Goal: Information Seeking & Learning: Learn about a topic

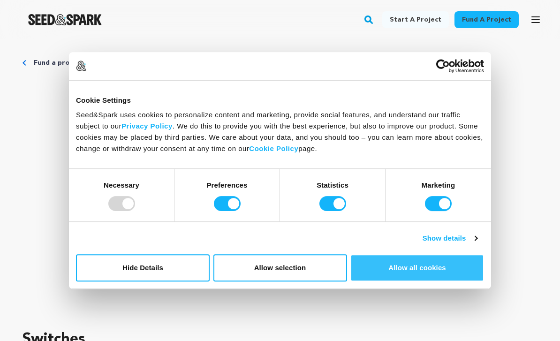
click at [405, 263] on button "Allow all cookies" at bounding box center [417, 267] width 134 height 27
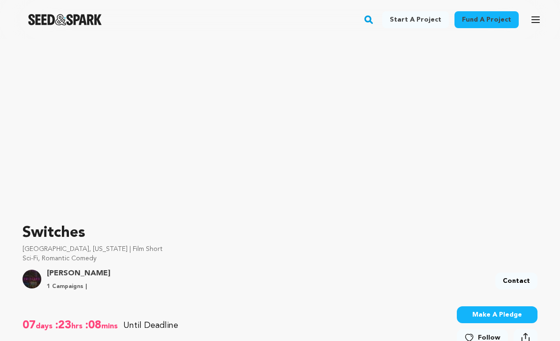
scroll to position [107, 0]
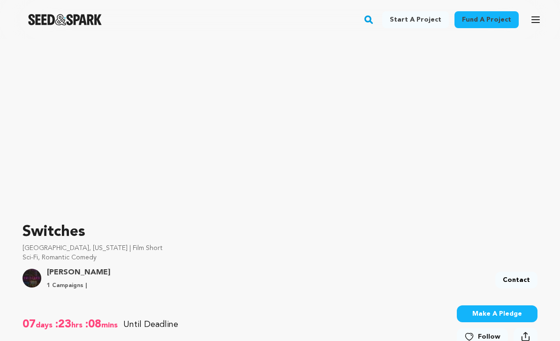
drag, startPoint x: 121, startPoint y: 273, endPoint x: 45, endPoint y: 271, distance: 76.4
click at [45, 272] on div "[PERSON_NAME] 1 Campaigns | Contact" at bounding box center [280, 282] width 515 height 21
copy link "[PERSON_NAME]"
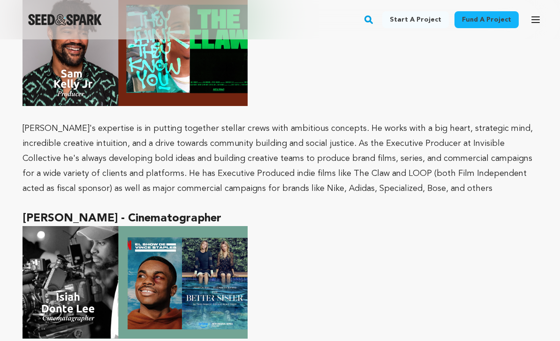
scroll to position [4510, 0]
click at [169, 213] on strong "[PERSON_NAME] - Cinematographer" at bounding box center [122, 218] width 199 height 11
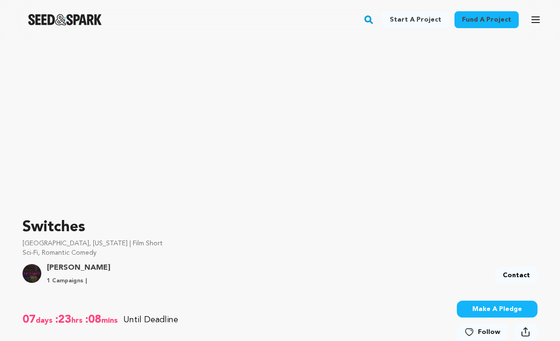
scroll to position [0, 0]
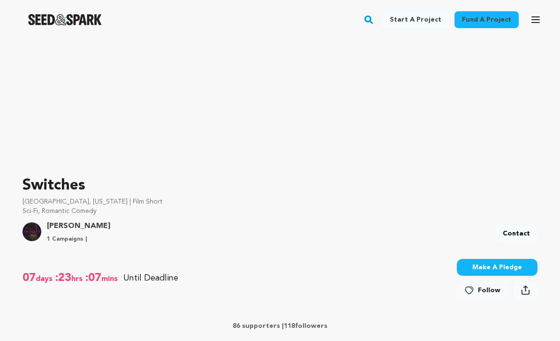
scroll to position [147, 0]
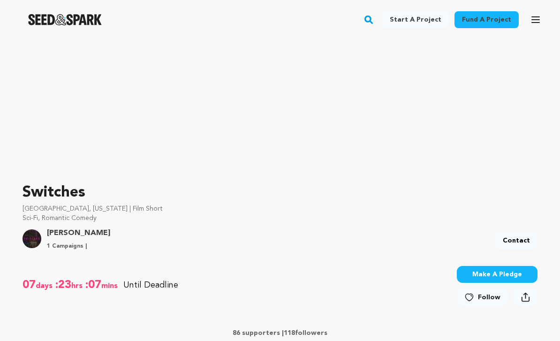
click at [98, 235] on link "[PERSON_NAME]" at bounding box center [78, 232] width 63 height 11
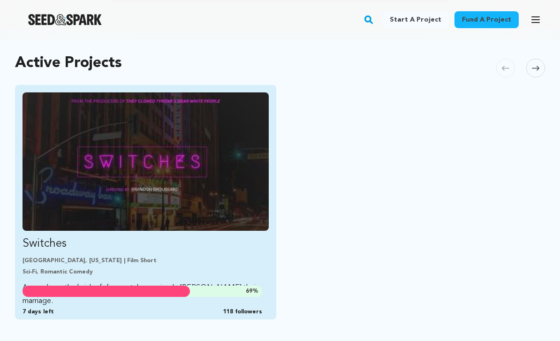
scroll to position [186, 0]
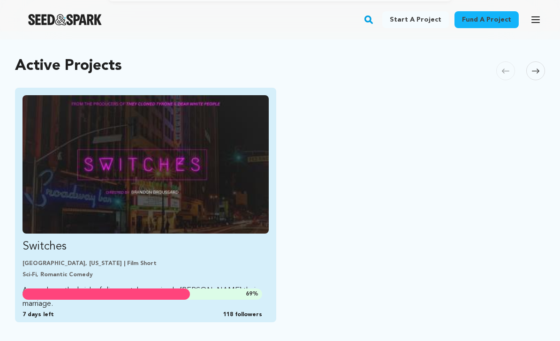
click at [222, 166] on img "Fund Switches" at bounding box center [146, 164] width 246 height 138
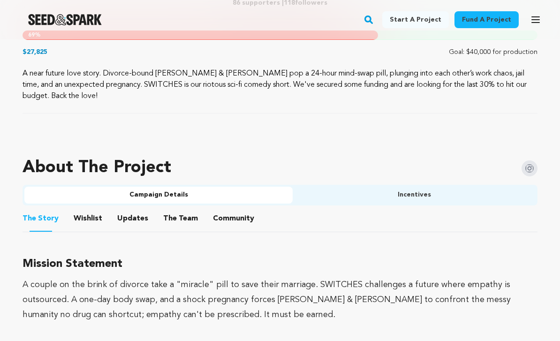
scroll to position [536, 0]
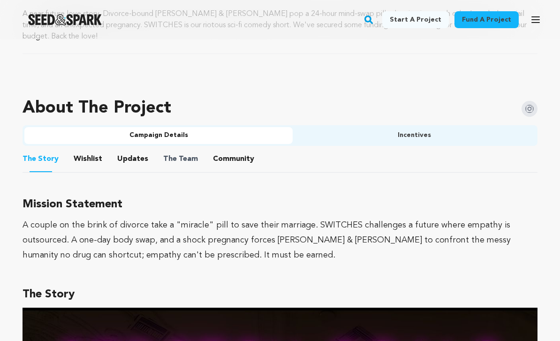
click at [189, 154] on span "The Team" at bounding box center [180, 159] width 35 height 11
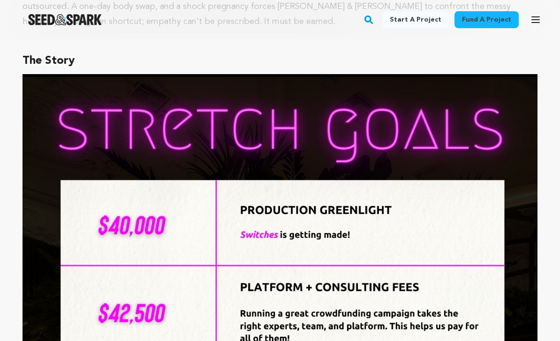
scroll to position [769, 0]
